Goal: Task Accomplishment & Management: Use online tool/utility

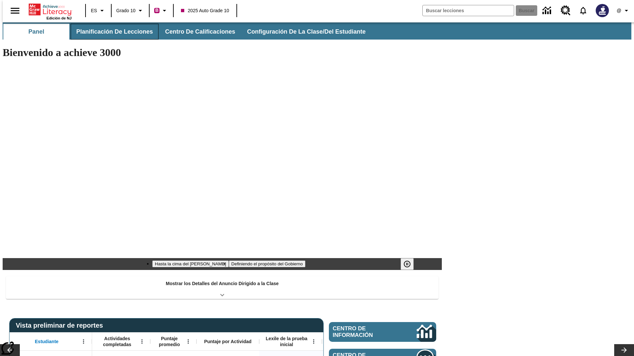
click at [111, 32] on button "Planificación de lecciones" at bounding box center [115, 32] width 88 height 16
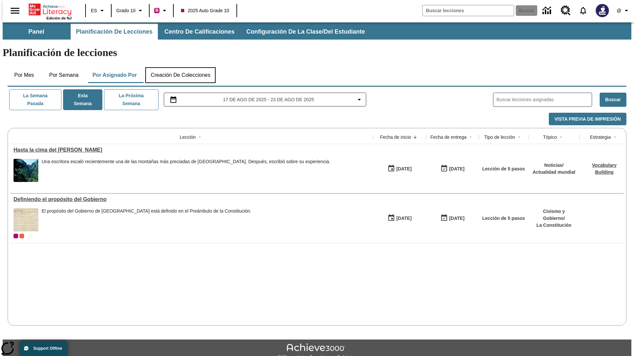
click at [180, 67] on button "Creación de colecciones" at bounding box center [180, 75] width 70 height 16
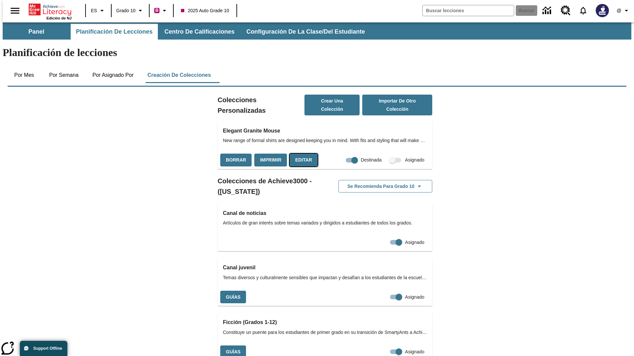
click at [301, 154] on button "Editar" at bounding box center [303, 160] width 28 height 13
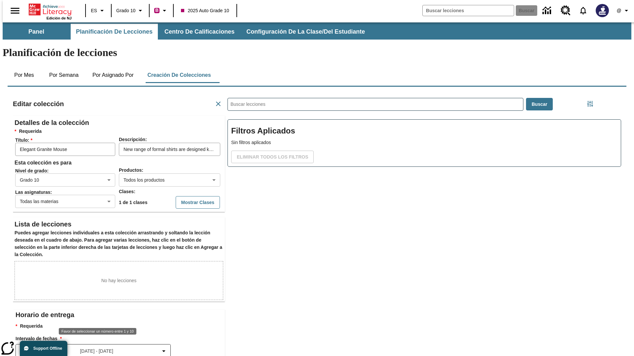
scroll to position [0, 0]
type input "10"
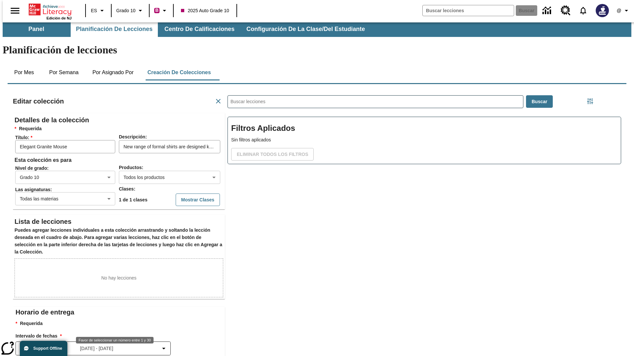
scroll to position [9, 0]
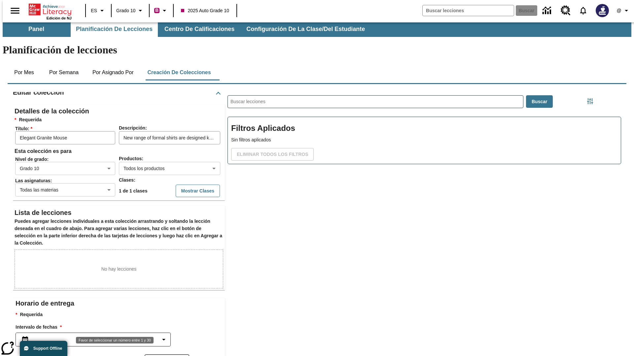
type input "30"
click at [167, 332] on body "Saltar al contenido principal Edición de NJ ES Grado 10 B 2025 Auto Grade 10 Bu…" at bounding box center [317, 227] width 628 height 414
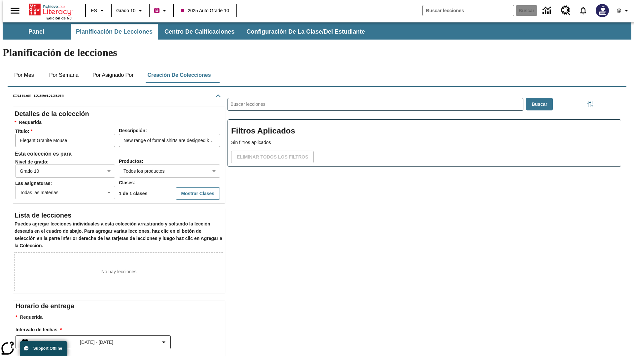
scroll to position [0, 0]
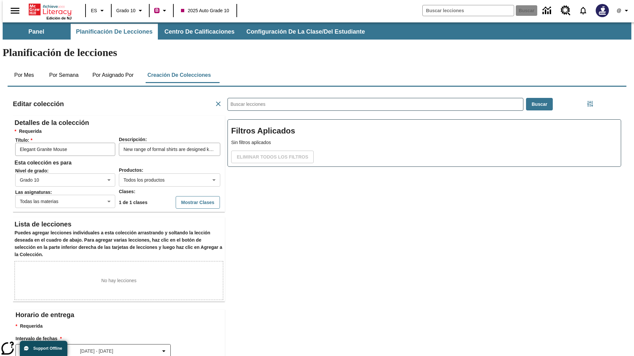
click at [167, 219] on body "Saltar al contenido principal Edición de NJ ES Grado 10 B 2025 Auto Grade 10 Bu…" at bounding box center [317, 229] width 628 height 414
